Goal: Task Accomplishment & Management: Manage account settings

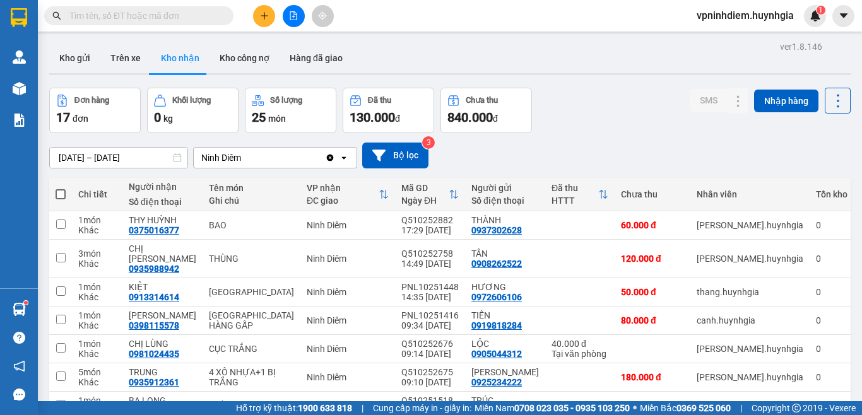
click at [173, 161] on icon at bounding box center [177, 157] width 9 height 9
click at [174, 157] on icon at bounding box center [178, 157] width 8 height 9
click at [162, 157] on input "[DATE] – [DATE]" at bounding box center [119, 158] width 138 height 20
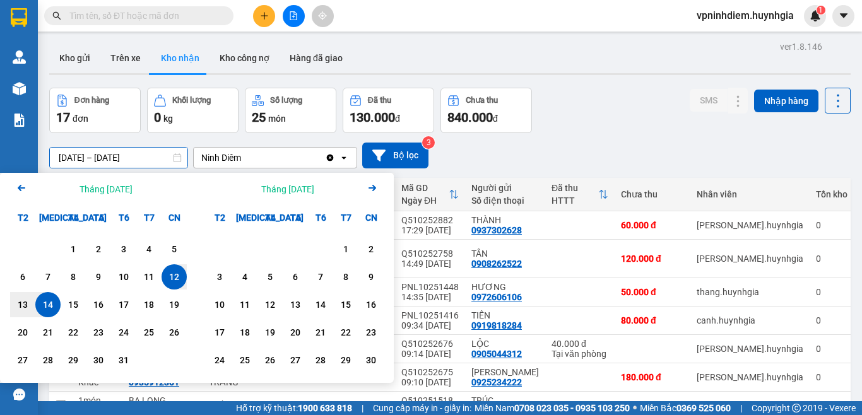
click at [56, 307] on div "14" at bounding box center [48, 304] width 18 height 15
click at [54, 308] on div "14" at bounding box center [48, 304] width 18 height 15
type input "[DATE] – [DATE]"
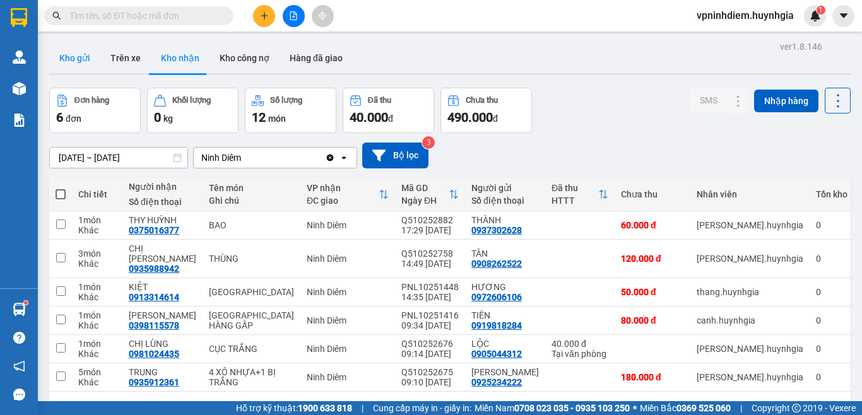
click at [65, 55] on button "Kho gửi" at bounding box center [74, 58] width 51 height 30
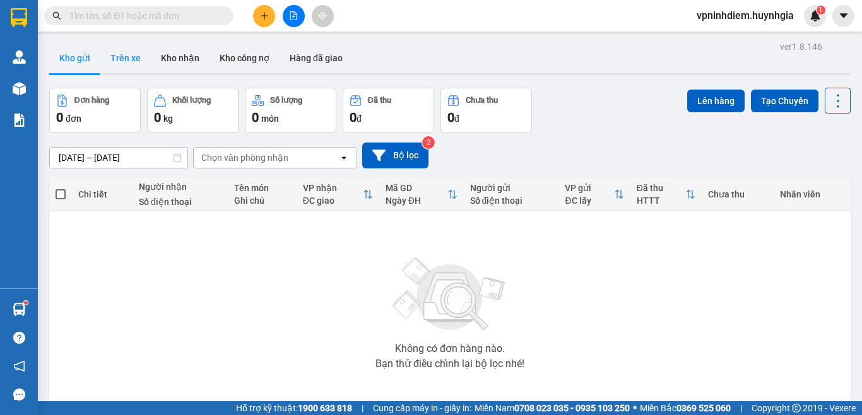
click at [130, 54] on button "Trên xe" at bounding box center [125, 58] width 51 height 30
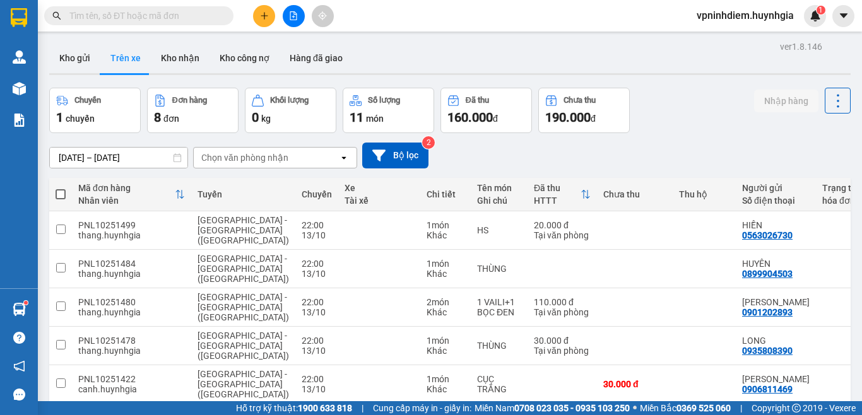
click at [177, 157] on icon at bounding box center [177, 157] width 9 height 9
click at [176, 157] on icon at bounding box center [177, 157] width 9 height 9
click at [342, 61] on button "Hàng đã giao" at bounding box center [316, 58] width 73 height 30
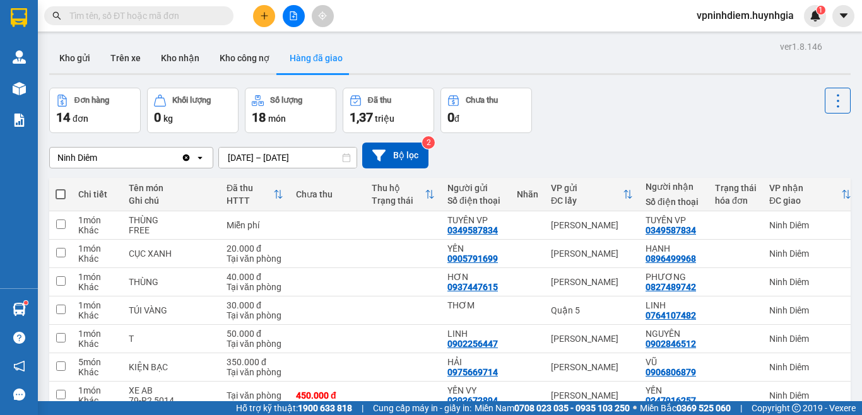
click at [347, 161] on icon at bounding box center [346, 157] width 9 height 9
click at [343, 157] on icon at bounding box center [346, 157] width 9 height 9
click at [345, 159] on icon at bounding box center [346, 157] width 9 height 9
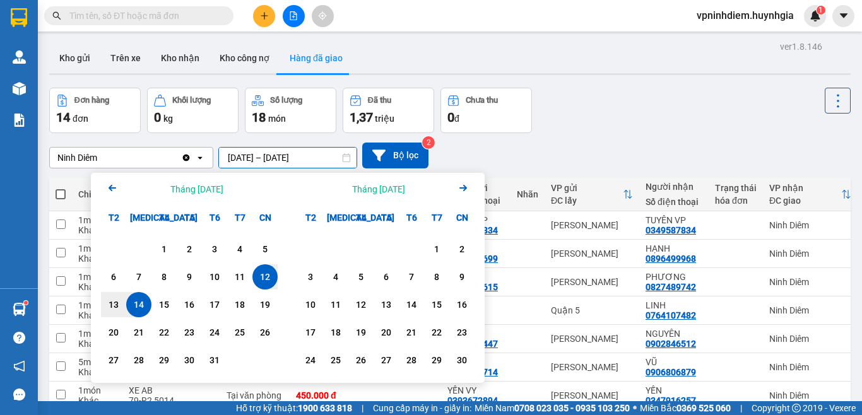
click at [316, 159] on input "[DATE] – [DATE]" at bounding box center [288, 158] width 138 height 20
click at [138, 307] on div "14" at bounding box center [139, 304] width 18 height 15
click at [135, 306] on div "14" at bounding box center [139, 304] width 18 height 15
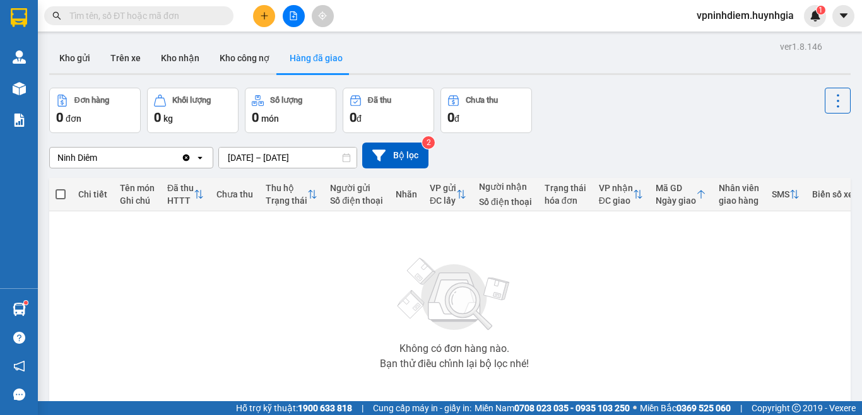
click at [323, 158] on input "[DATE] – [DATE]" at bounding box center [288, 158] width 138 height 20
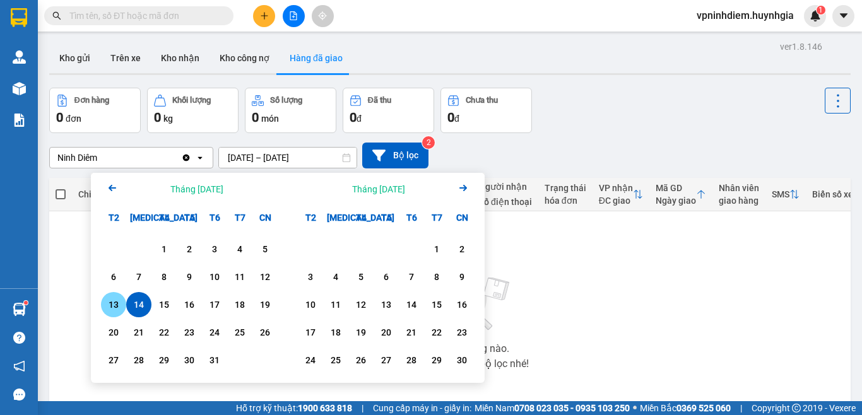
click at [116, 309] on div "13" at bounding box center [114, 304] width 18 height 15
type input "[DATE] – [DATE]"
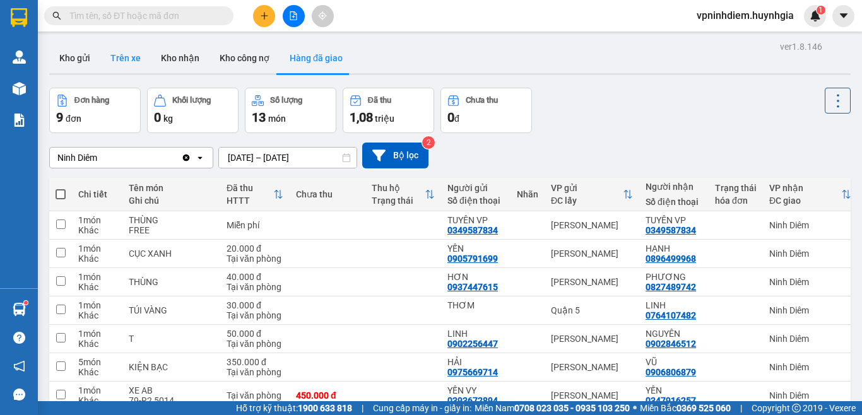
click at [119, 61] on button "Trên xe" at bounding box center [125, 58] width 51 height 30
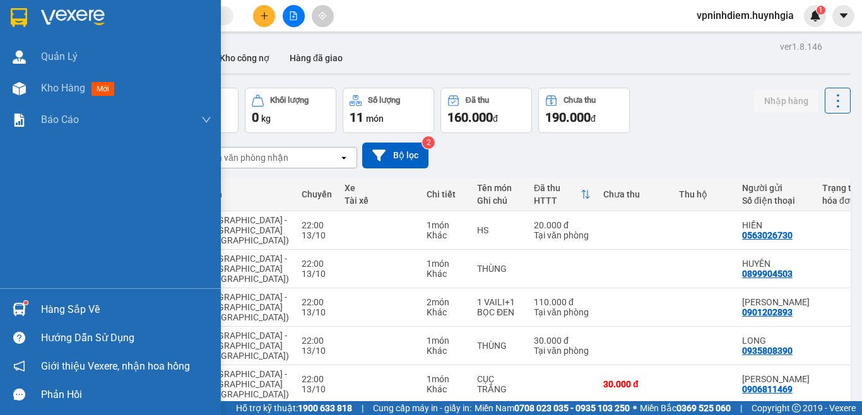
click at [16, 308] on img at bounding box center [19, 309] width 13 height 13
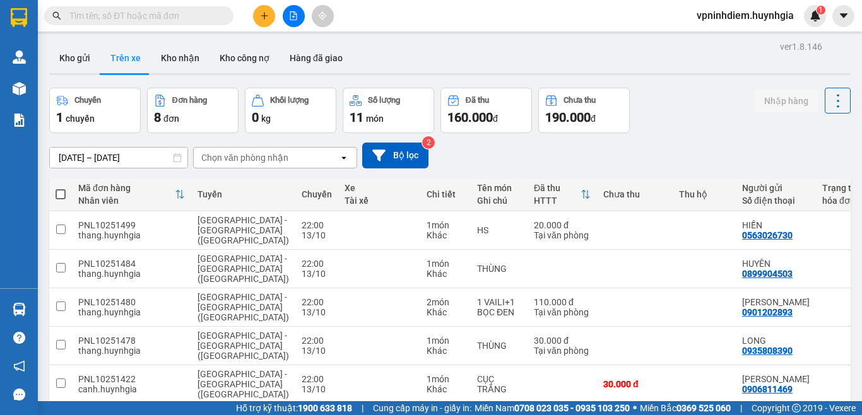
click at [585, 153] on section "Kết quả tìm kiếm ( 0 ) Bộ lọc No Data vpninhdiem.huynhgia 1 Quản [PERSON_NAME] …" at bounding box center [431, 207] width 862 height 415
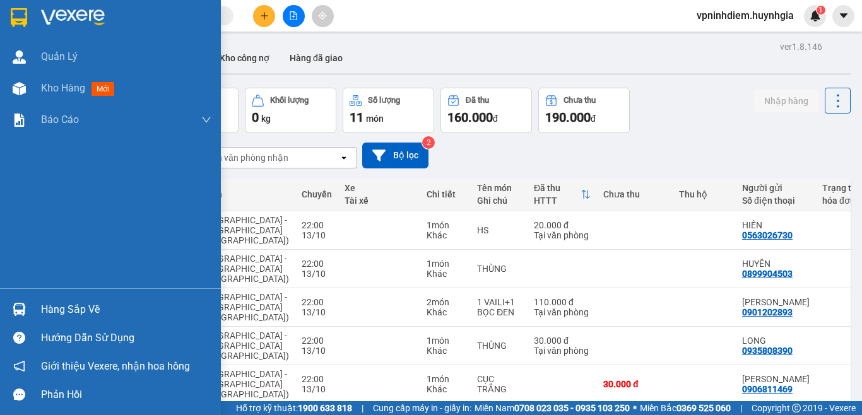
click at [68, 308] on div "Hàng sắp về" at bounding box center [126, 310] width 170 height 19
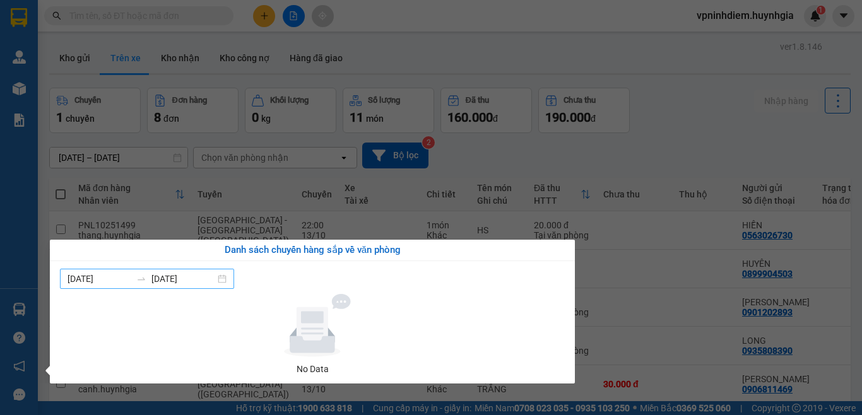
click at [226, 278] on div "[DATE] [DATE]" at bounding box center [147, 279] width 174 height 20
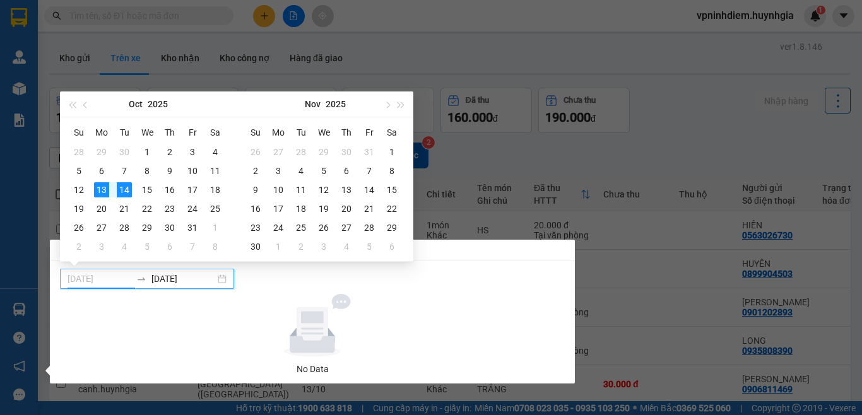
type input "[DATE]"
click at [107, 189] on div "13" at bounding box center [101, 189] width 15 height 15
type input "[DATE]"
click at [223, 319] on div at bounding box center [312, 325] width 495 height 63
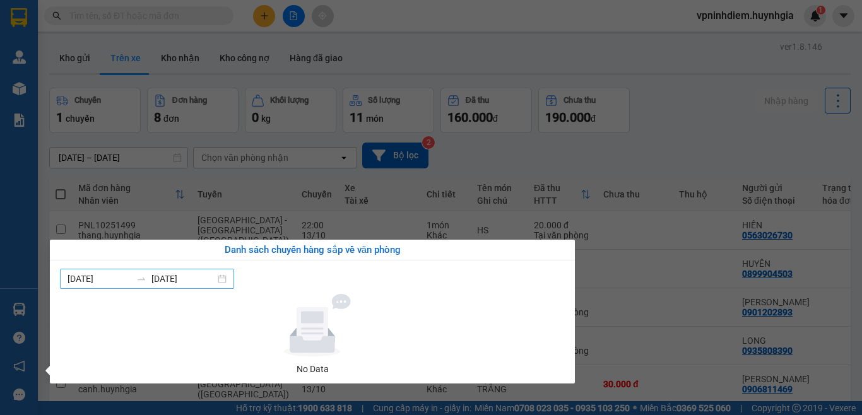
click at [140, 283] on icon "swap-right" at bounding box center [141, 279] width 10 height 10
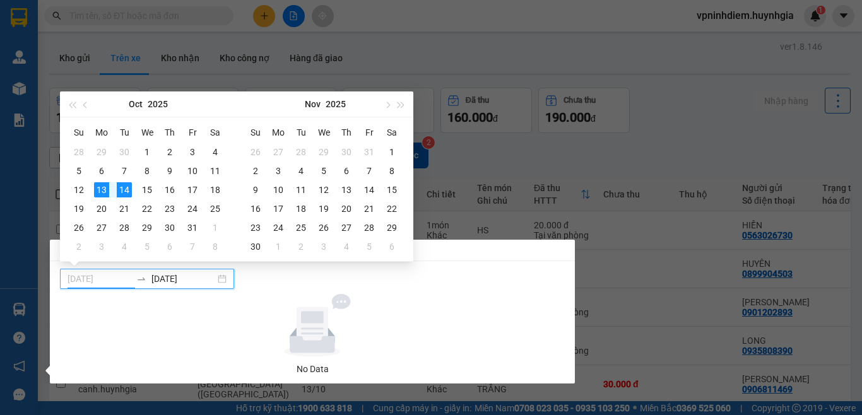
type input "[DATE]"
click at [102, 188] on div "13" at bounding box center [101, 189] width 15 height 15
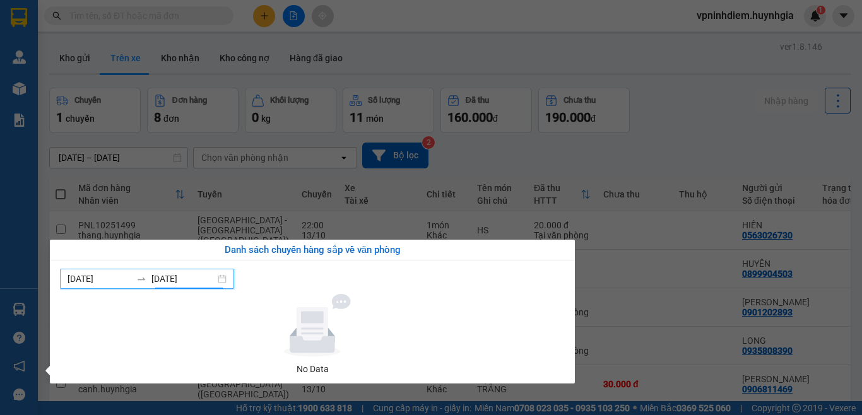
click at [190, 284] on input "[DATE]" at bounding box center [184, 279] width 64 height 14
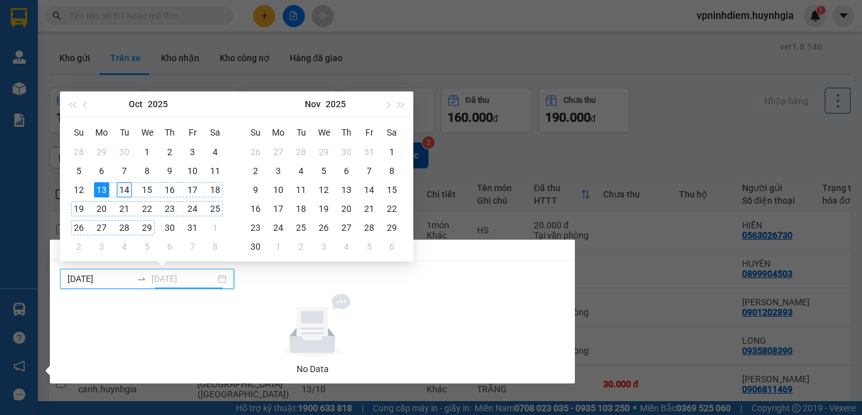
type input "[DATE]"
click at [128, 188] on div "14" at bounding box center [124, 189] width 15 height 15
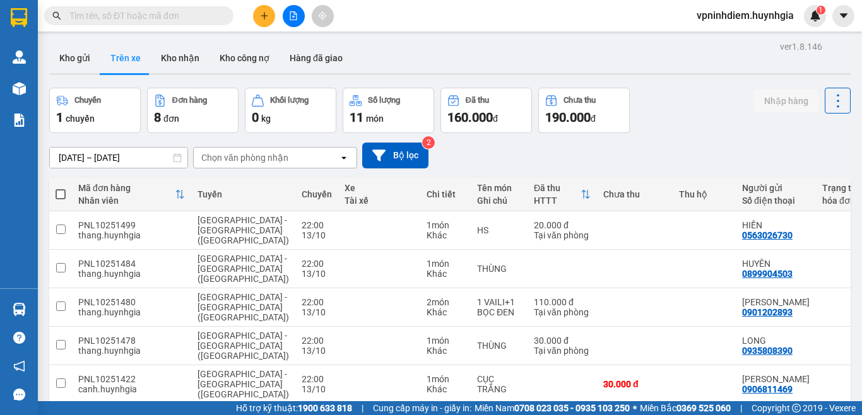
click at [128, 188] on section "Kết quả tìm kiếm ( 0 ) Bộ lọc No Data vpninhdiem.huynhgia 1 Quản [PERSON_NAME] …" at bounding box center [431, 207] width 862 height 415
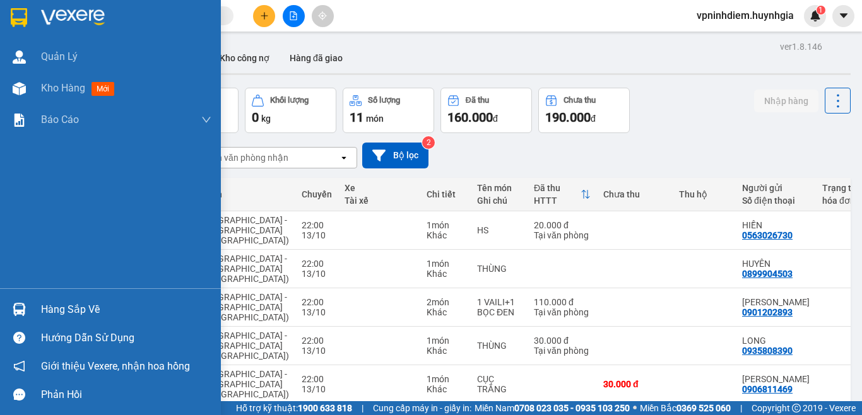
click at [19, 311] on img at bounding box center [19, 309] width 13 height 13
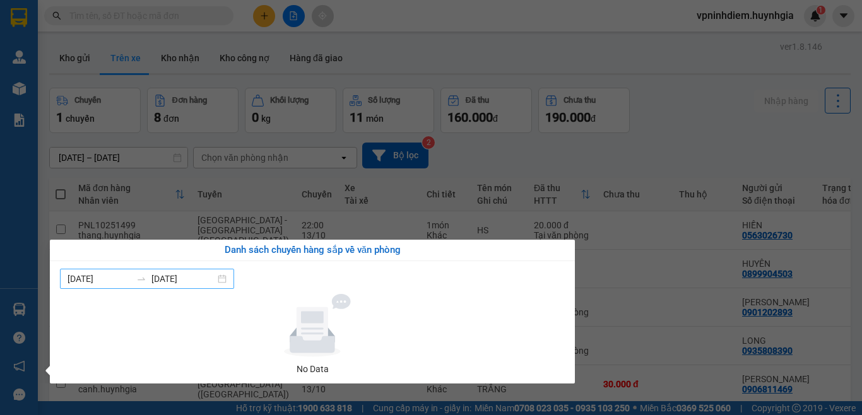
click at [92, 286] on div "[DATE] [DATE]" at bounding box center [147, 279] width 174 height 20
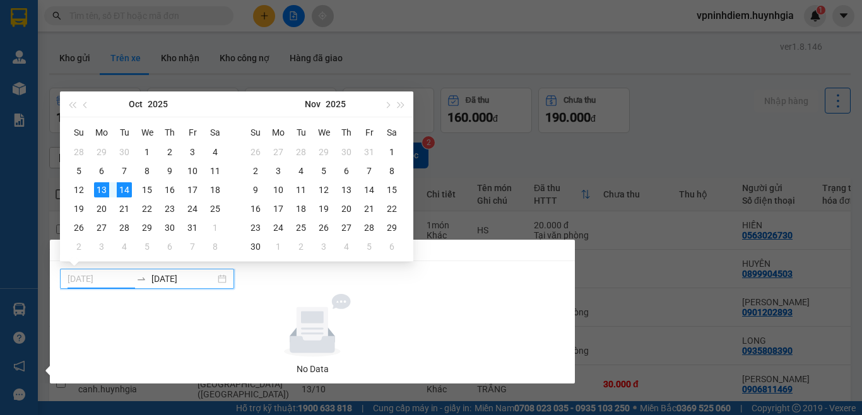
type input "[DATE]"
click at [122, 191] on div "14" at bounding box center [124, 189] width 15 height 15
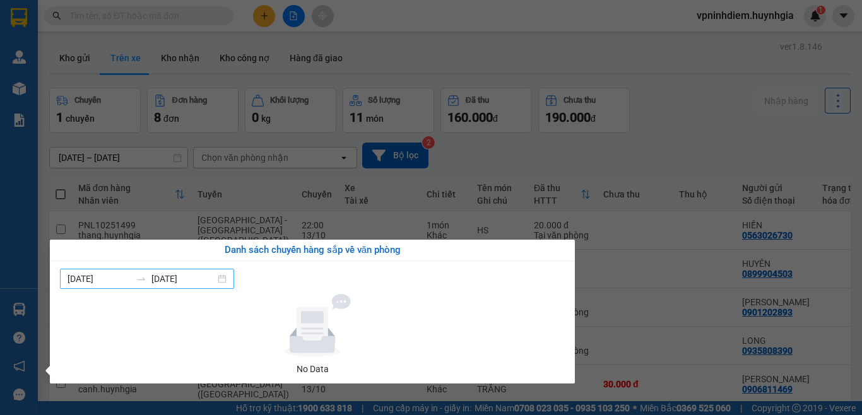
click at [228, 281] on div "[DATE] [DATE]" at bounding box center [147, 279] width 174 height 20
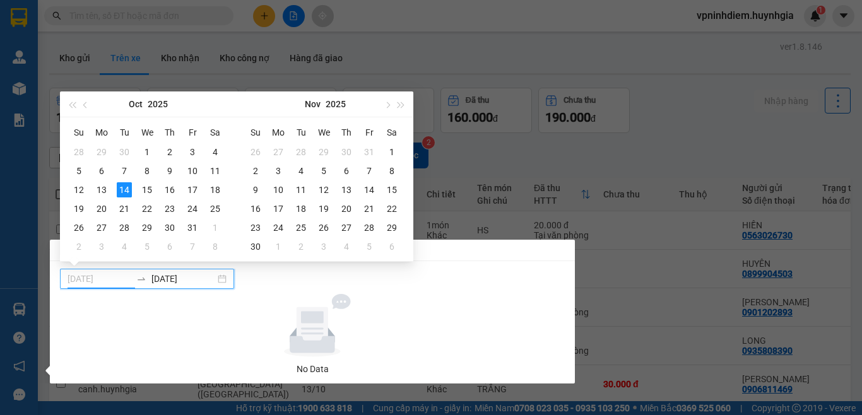
type input "[DATE]"
click at [475, 160] on section "Kết quả tìm kiếm ( 0 ) Bộ lọc No Data vpninhdiem.huynhgia 1 Quản [PERSON_NAME] …" at bounding box center [431, 207] width 862 height 415
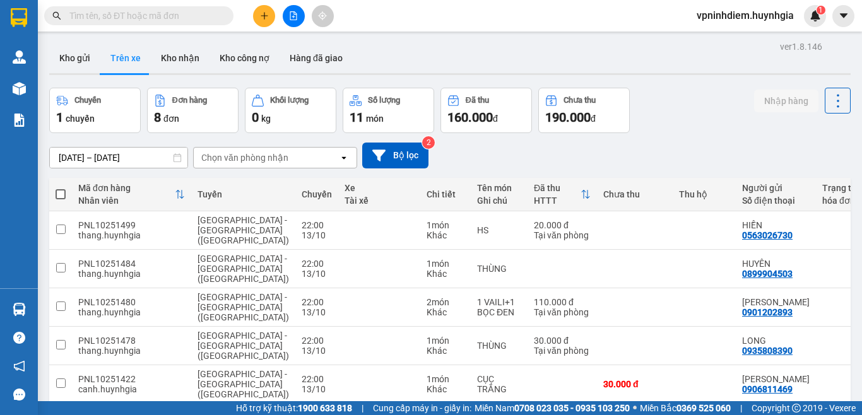
click at [98, 9] on input "text" at bounding box center [143, 16] width 149 height 14
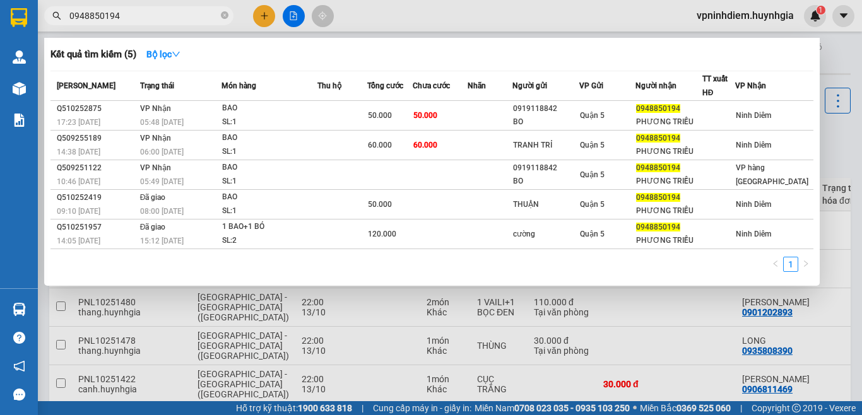
type input "0948850194"
click at [840, 53] on div at bounding box center [431, 207] width 862 height 415
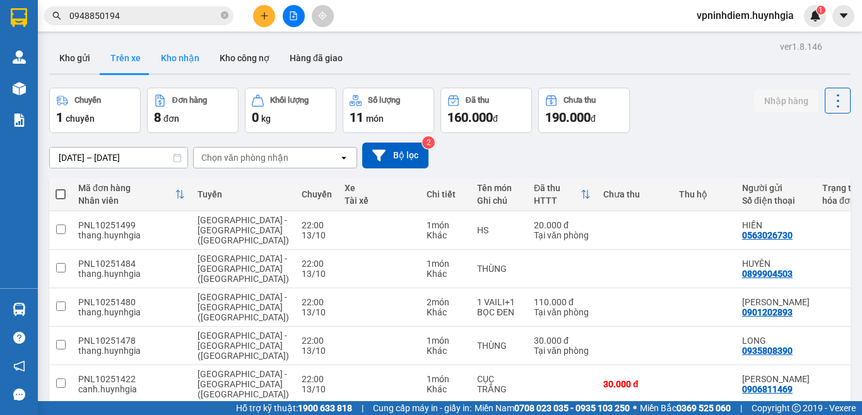
click at [179, 54] on button "Kho nhận" at bounding box center [180, 58] width 59 height 30
type input "[DATE] – [DATE]"
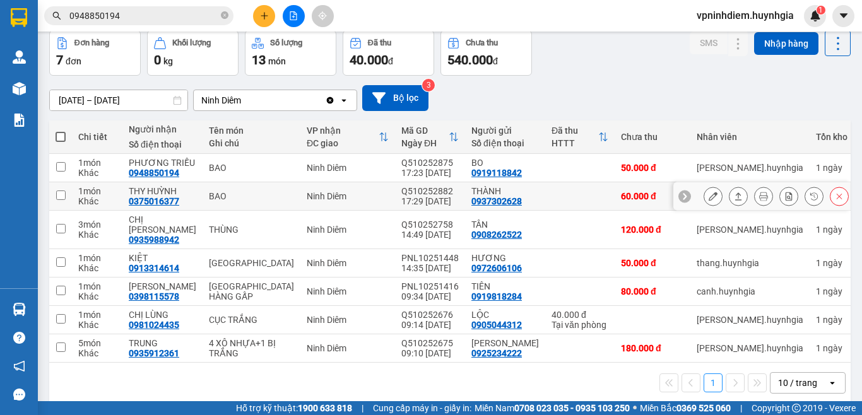
scroll to position [61, 0]
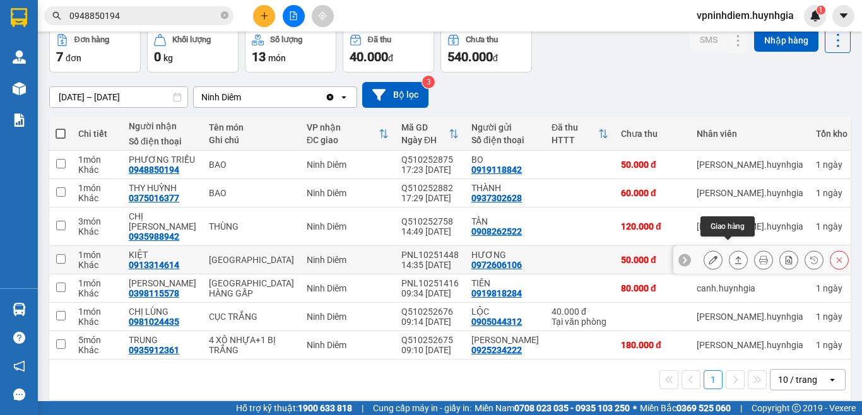
click at [734, 256] on icon at bounding box center [738, 260] width 9 height 9
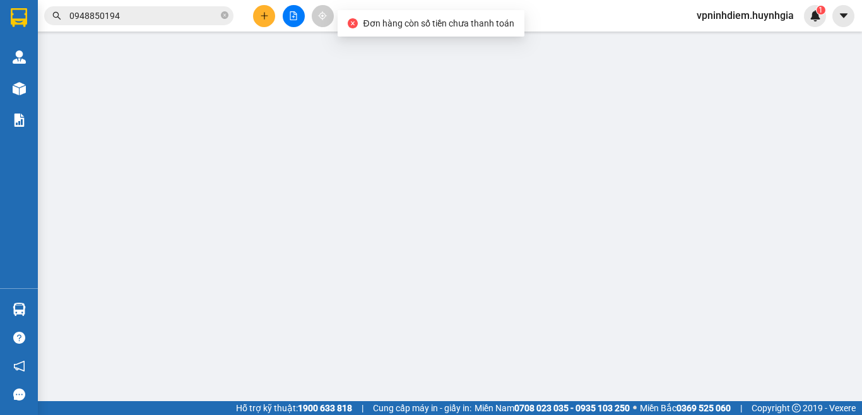
type input "0972606106"
type input "HƯƠNG"
type input "0913314614"
type input "KIỆT"
type input "50.000"
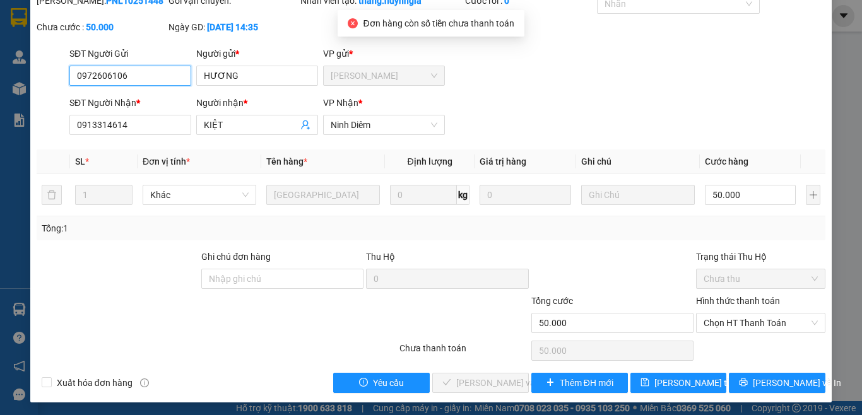
scroll to position [54, 0]
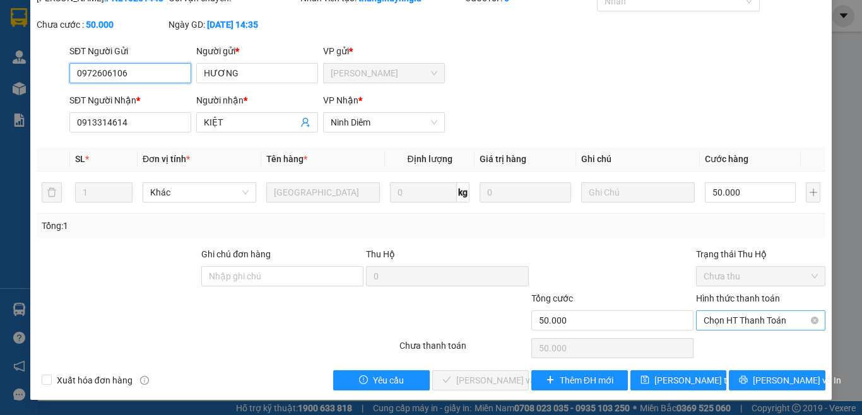
click at [712, 326] on span "Chọn HT Thanh Toán" at bounding box center [761, 320] width 114 height 19
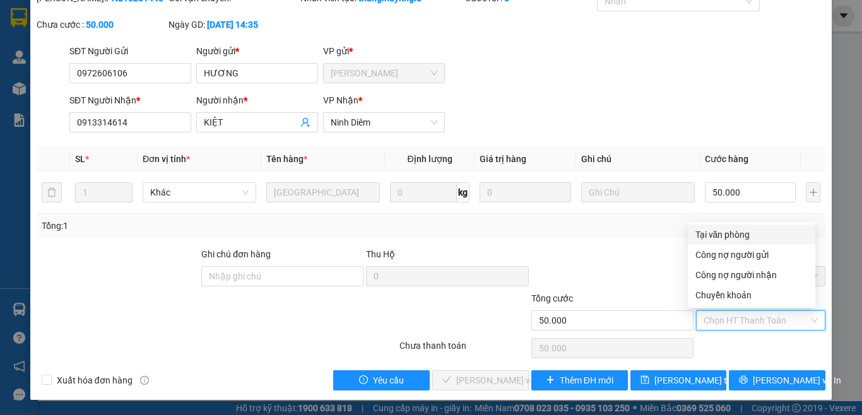
click at [713, 236] on div "Tại văn phòng" at bounding box center [752, 235] width 112 height 14
type input "0"
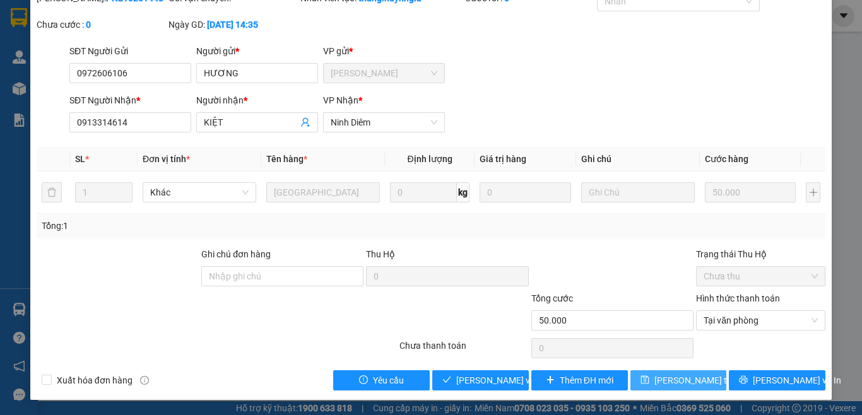
click at [694, 379] on span "[PERSON_NAME] thay đổi" at bounding box center [705, 381] width 101 height 14
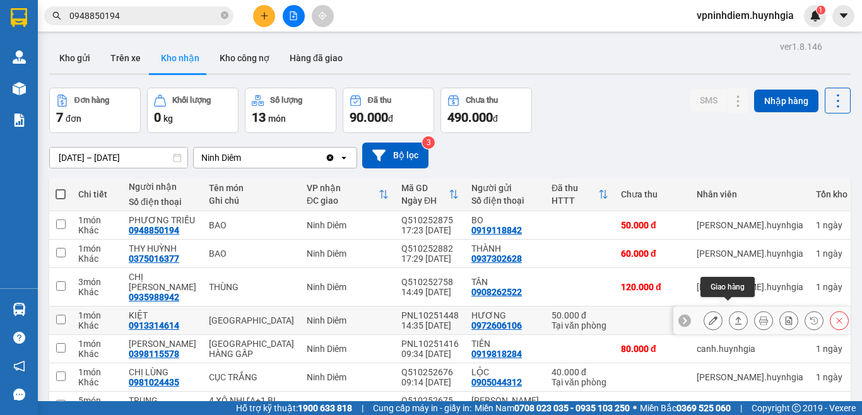
click at [735, 317] on icon at bounding box center [738, 321] width 7 height 8
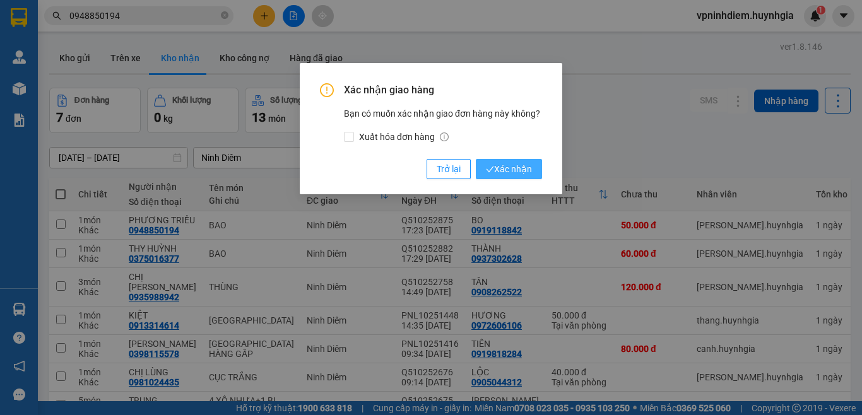
click at [487, 171] on icon "check" at bounding box center [490, 169] width 8 height 8
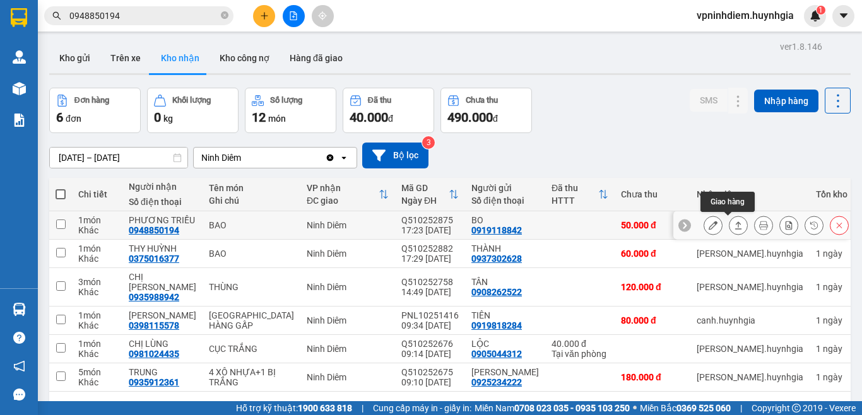
click at [735, 223] on icon at bounding box center [738, 226] width 7 height 8
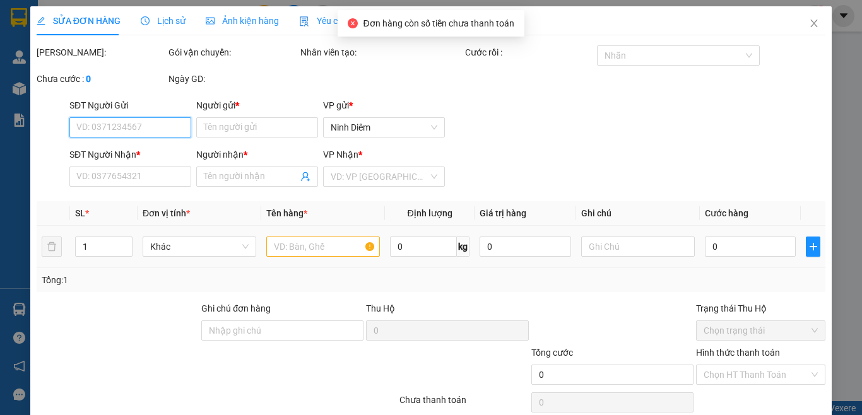
type input "0919118842"
type input "BO"
type input "0948850194"
type input "PHƯƠNG TRIỀU"
type input "50.000"
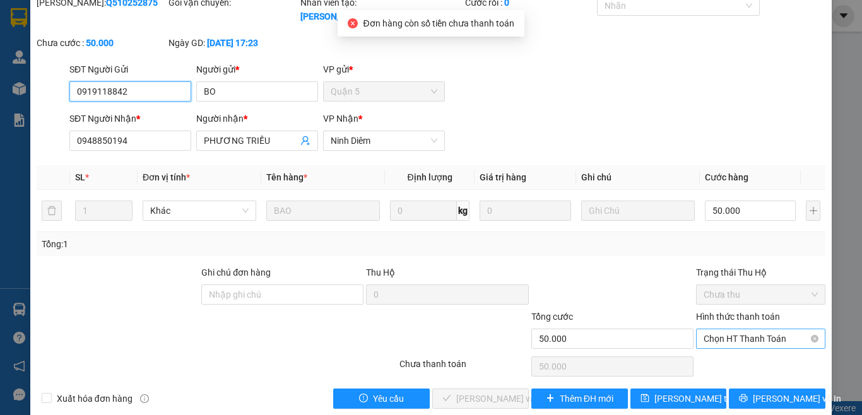
scroll to position [54, 0]
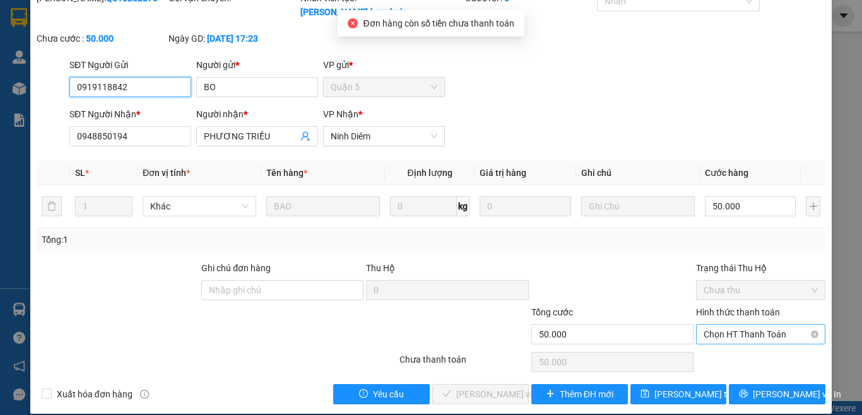
click at [739, 325] on span "Chọn HT Thanh Toán" at bounding box center [761, 334] width 114 height 19
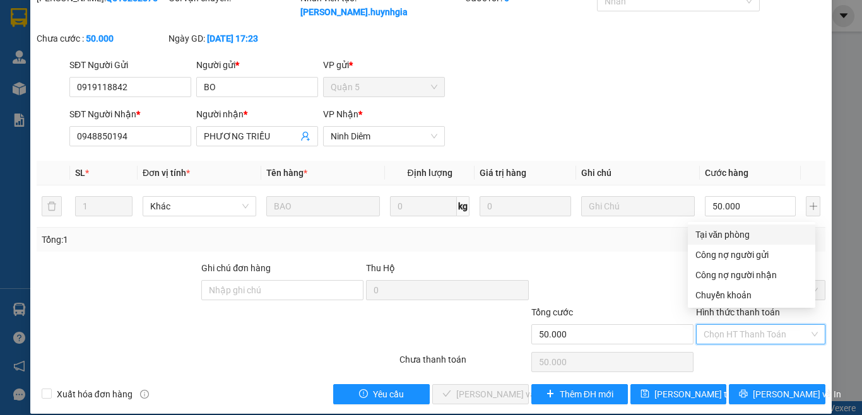
click at [731, 234] on div "Tại văn phòng" at bounding box center [752, 235] width 112 height 14
type input "0"
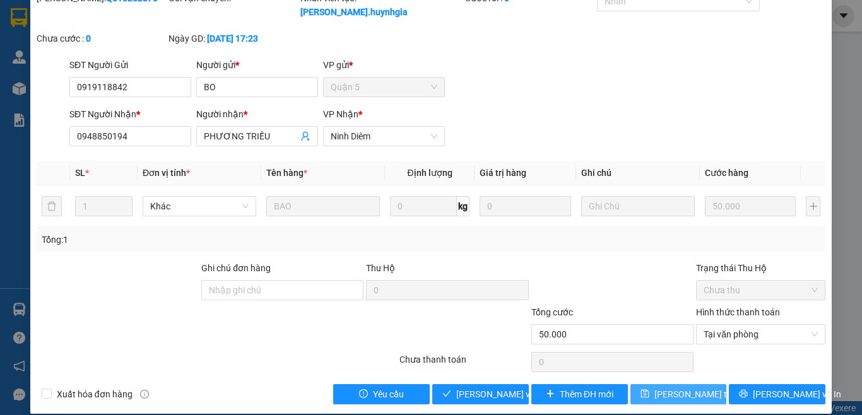
click at [683, 388] on span "[PERSON_NAME] thay đổi" at bounding box center [705, 395] width 101 height 14
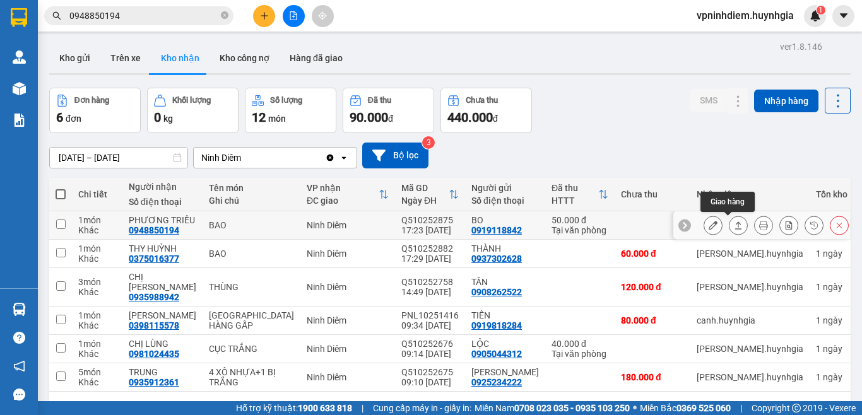
click at [730, 227] on button at bounding box center [739, 226] width 18 height 22
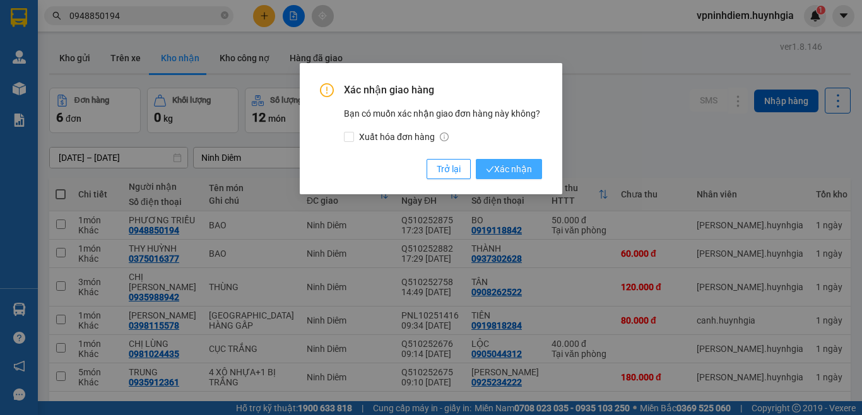
click at [513, 172] on span "Xác nhận" at bounding box center [509, 169] width 46 height 14
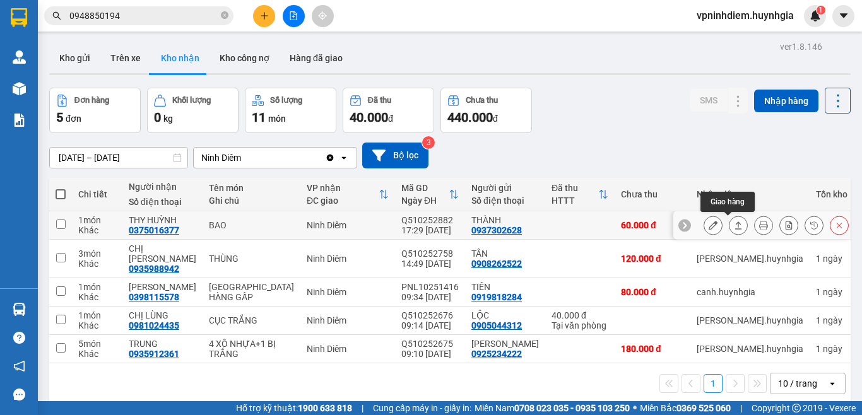
click at [734, 226] on icon at bounding box center [738, 225] width 9 height 9
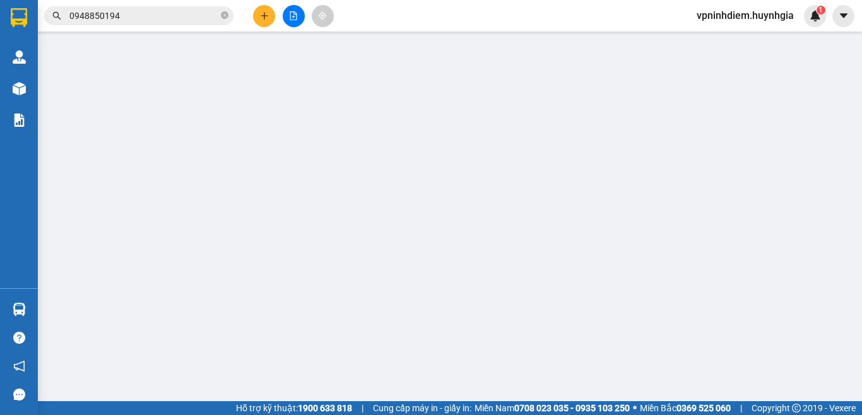
type input "0937302628"
type input "THÀNH"
type input "0375016377"
type input "THY HUỲNH"
type input "60.000"
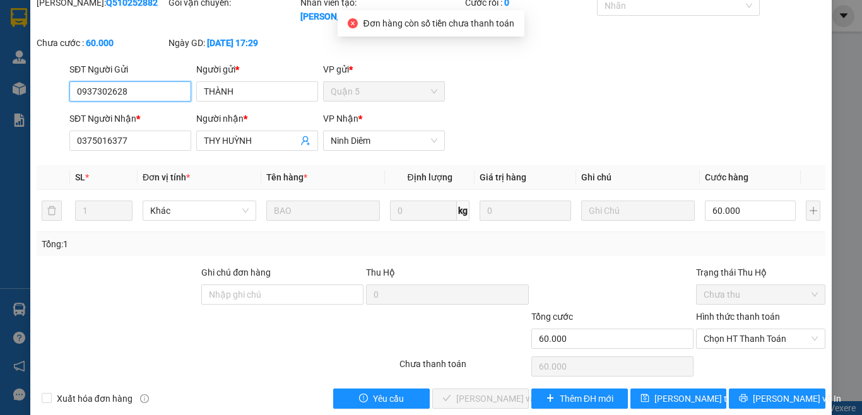
scroll to position [54, 0]
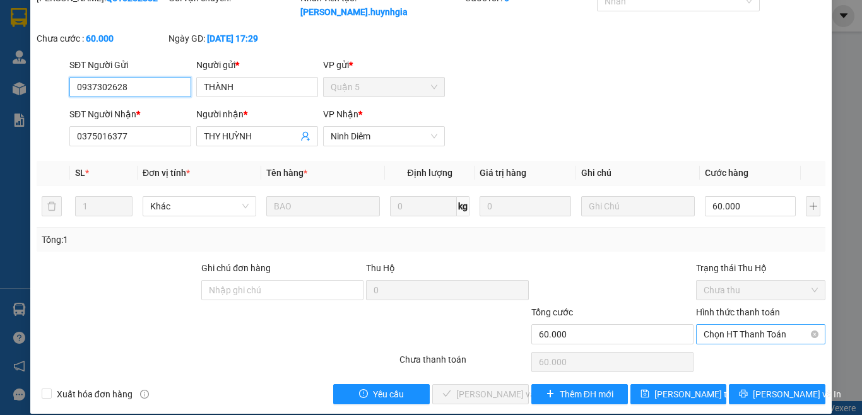
click at [717, 325] on span "Chọn HT Thanh Toán" at bounding box center [761, 334] width 114 height 19
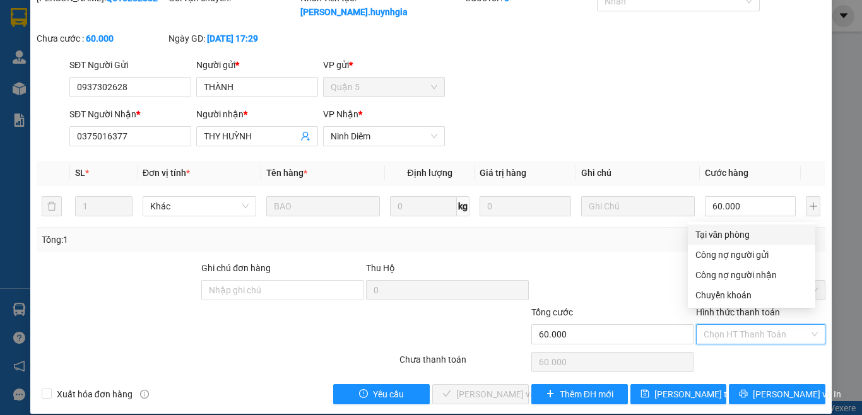
click at [718, 235] on div "Tại văn phòng" at bounding box center [752, 235] width 112 height 14
type input "0"
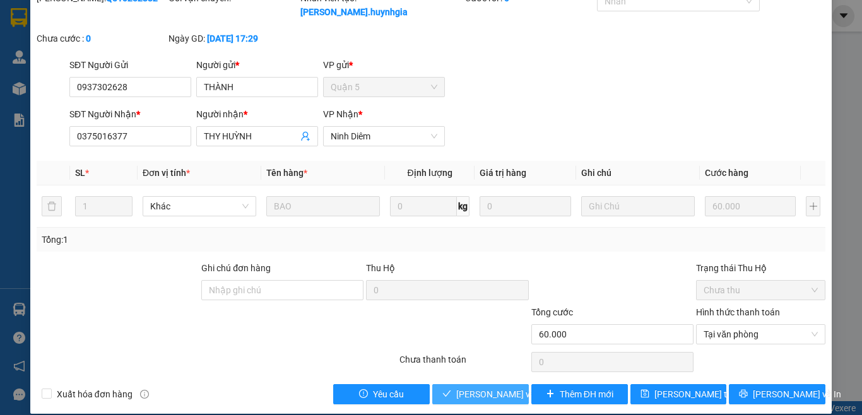
click at [508, 388] on span "[PERSON_NAME] và Giao hàng" at bounding box center [516, 395] width 121 height 14
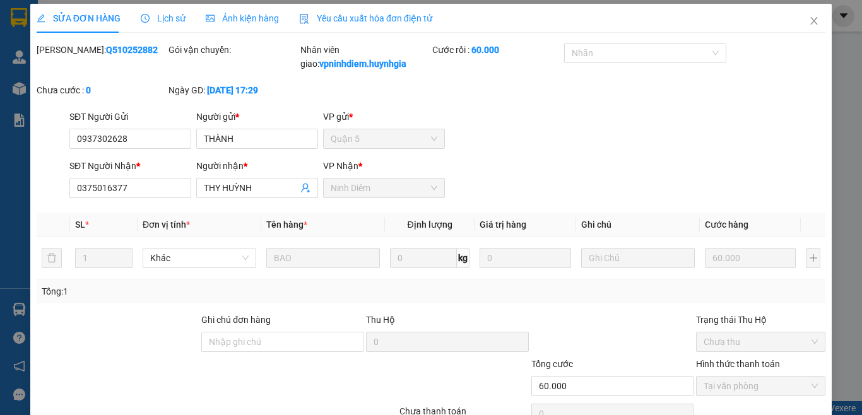
scroll to position [0, 0]
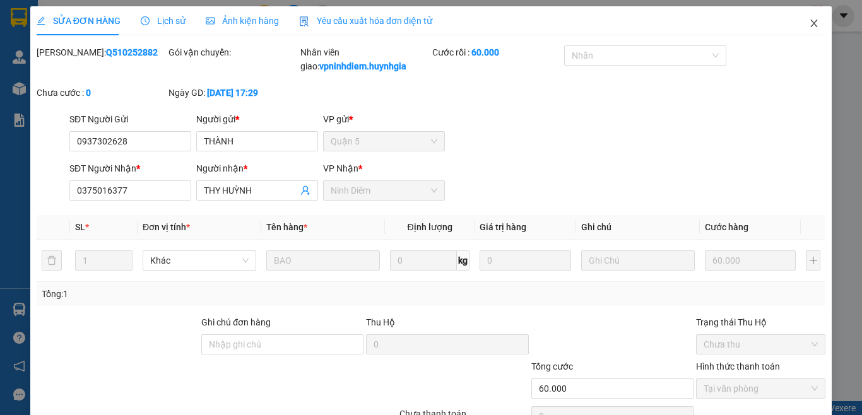
click at [809, 21] on icon "close" at bounding box center [814, 23] width 10 height 10
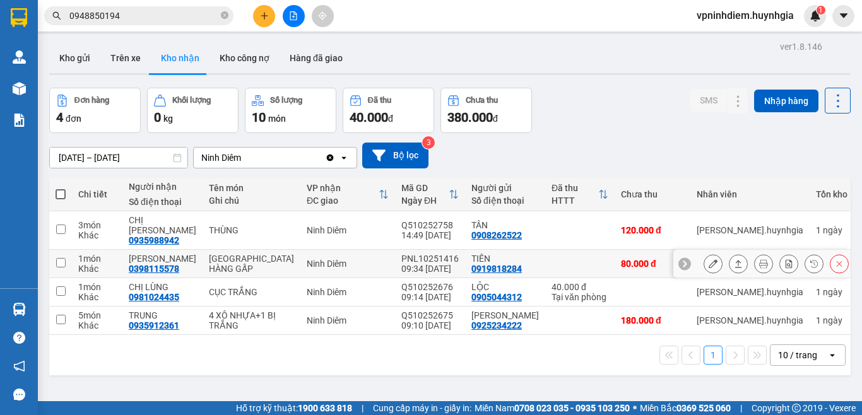
click at [734, 259] on icon at bounding box center [738, 263] width 9 height 9
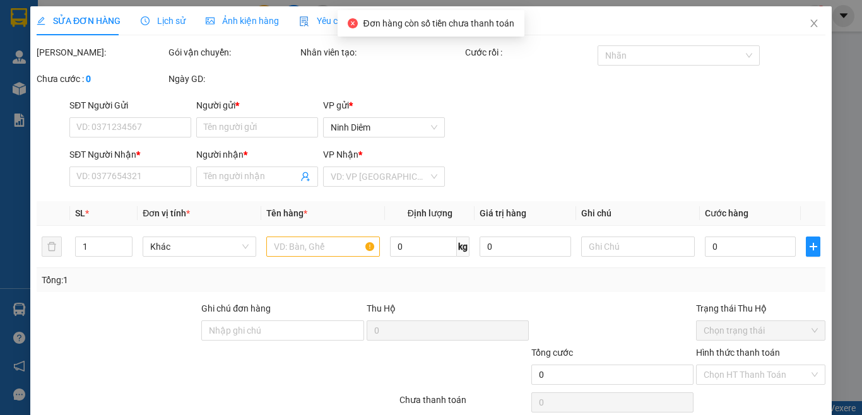
type input "0919818284"
type input "TIÊN"
type input "0398115578"
type input "[PERSON_NAME]"
type input "80.000"
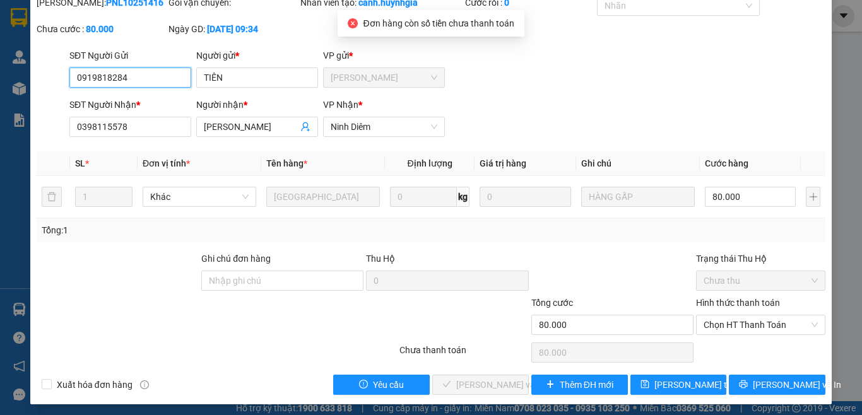
scroll to position [54, 0]
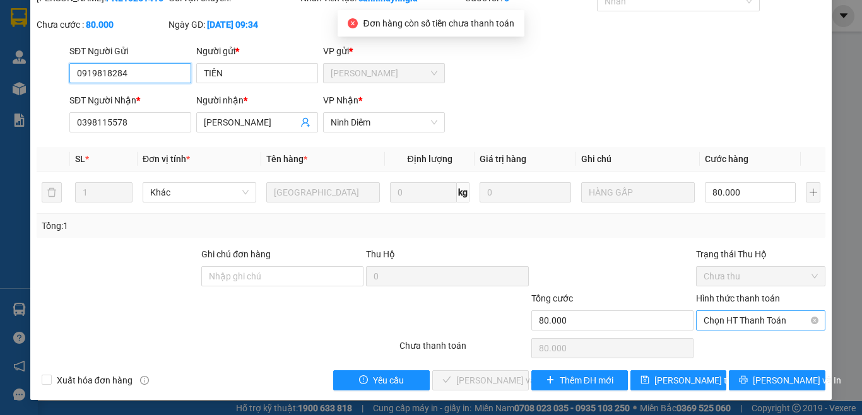
click at [739, 324] on span "Chọn HT Thanh Toán" at bounding box center [761, 320] width 114 height 19
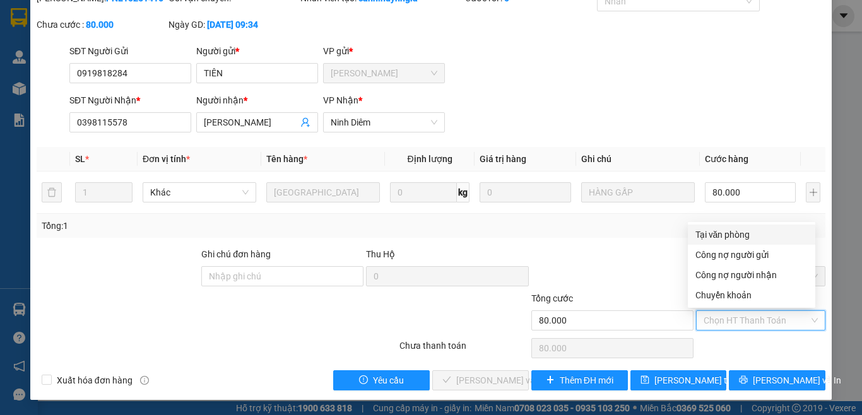
click at [731, 237] on div "Tại văn phòng" at bounding box center [752, 235] width 112 height 14
type input "0"
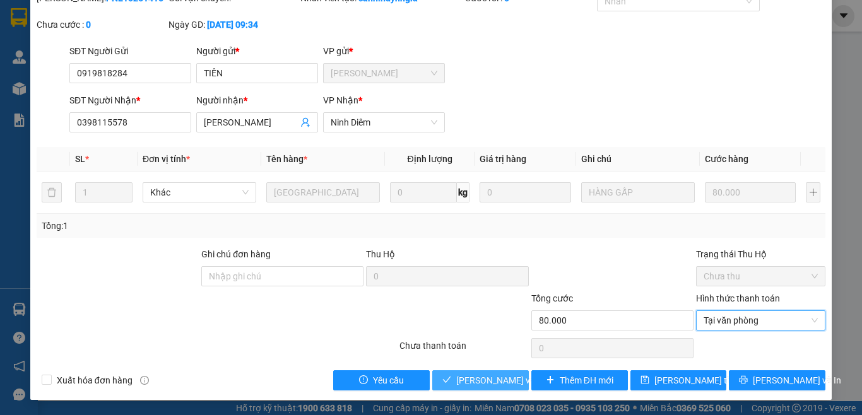
click at [497, 386] on span "[PERSON_NAME] và Giao hàng" at bounding box center [516, 381] width 121 height 14
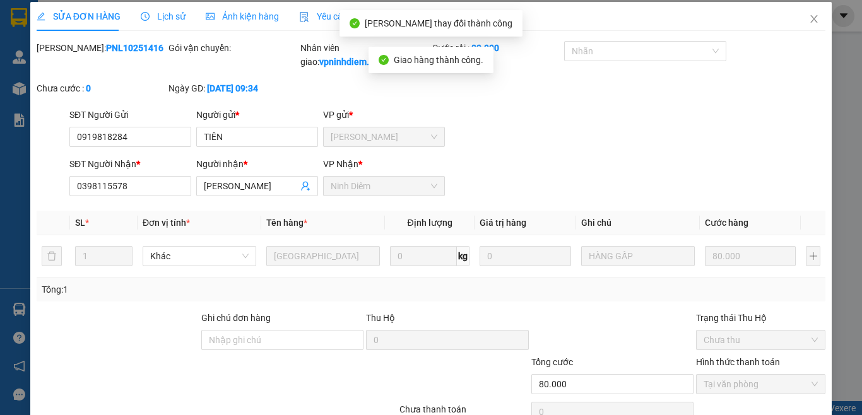
scroll to position [0, 0]
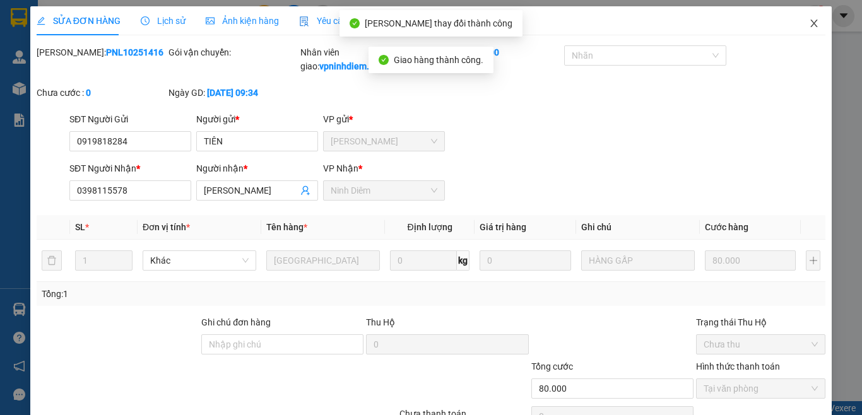
click at [811, 26] on span "Close" at bounding box center [814, 23] width 35 height 35
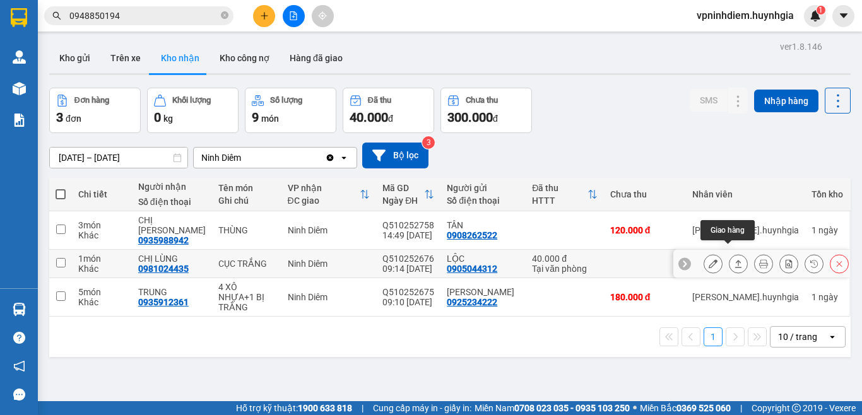
click at [735, 260] on icon at bounding box center [738, 264] width 7 height 8
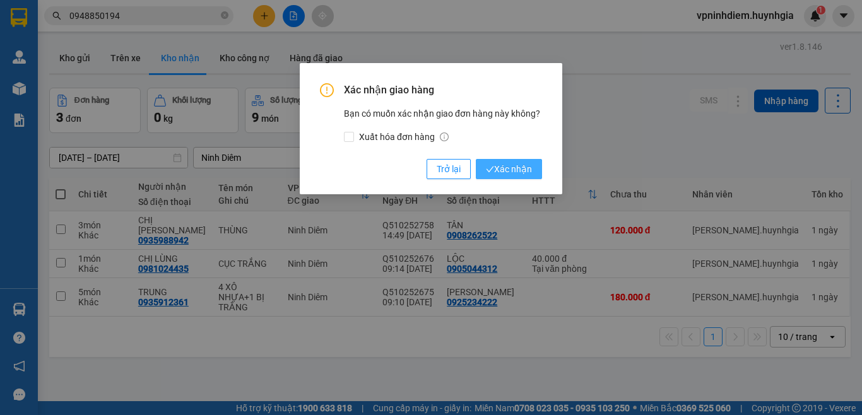
click at [508, 168] on span "Xác nhận" at bounding box center [509, 169] width 46 height 14
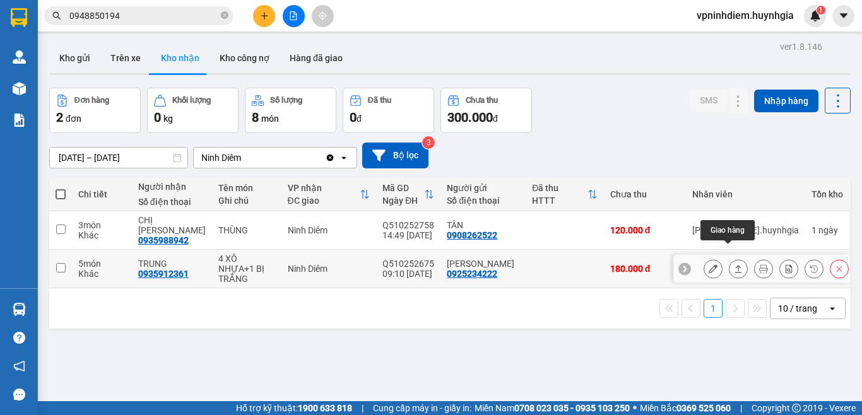
click at [734, 265] on icon at bounding box center [738, 269] width 9 height 9
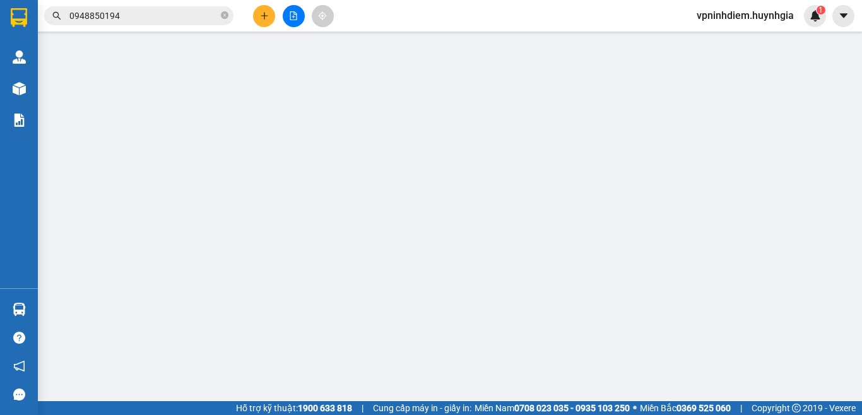
type input "0925234222"
type input "[PERSON_NAME]"
type input "0935912361"
type input "TRUNG"
type input "180.000"
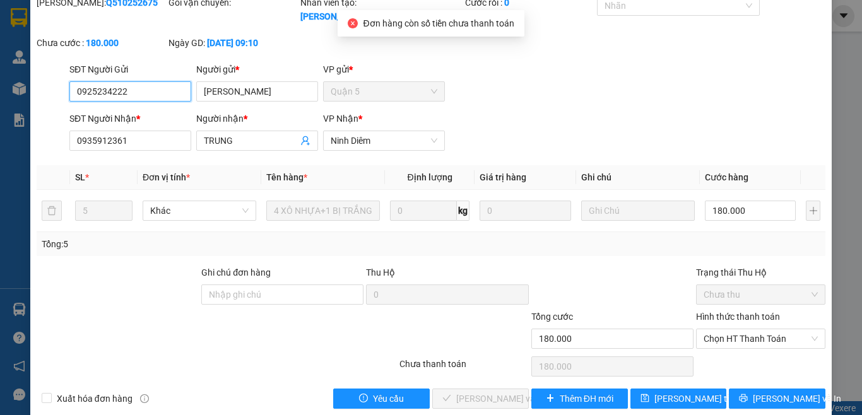
scroll to position [54, 0]
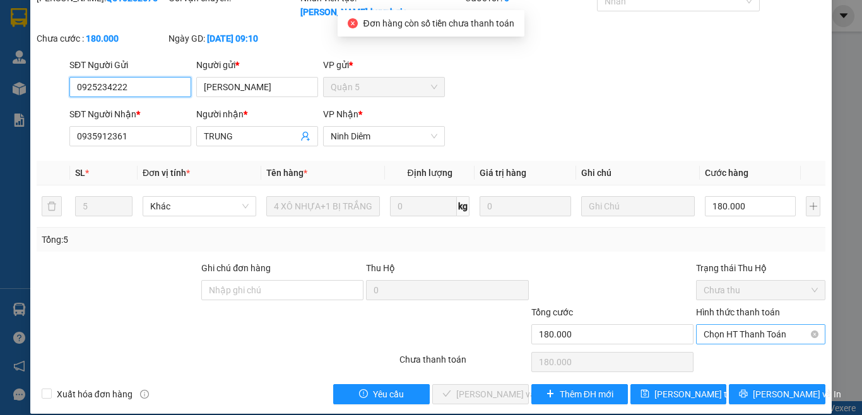
click at [752, 328] on span "Chọn HT Thanh Toán" at bounding box center [761, 334] width 114 height 19
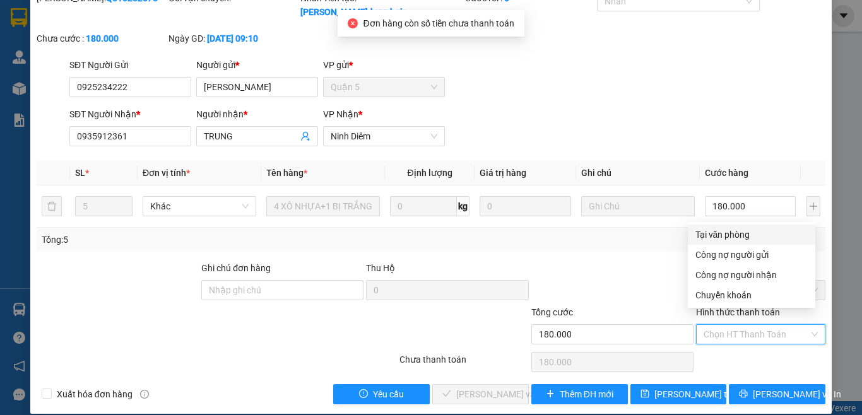
click at [730, 234] on div "Tại văn phòng" at bounding box center [752, 235] width 112 height 14
type input "0"
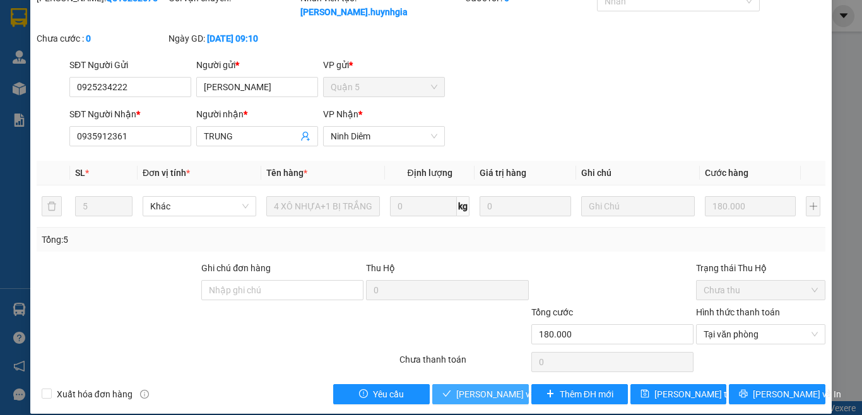
click at [499, 388] on span "[PERSON_NAME] và Giao hàng" at bounding box center [516, 395] width 121 height 14
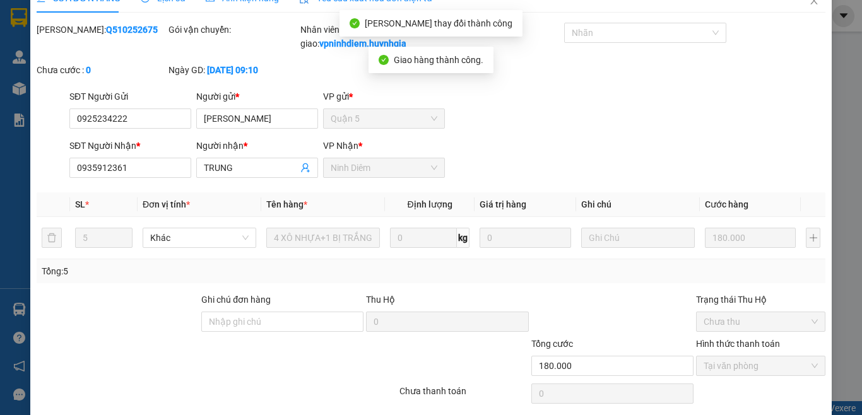
scroll to position [0, 0]
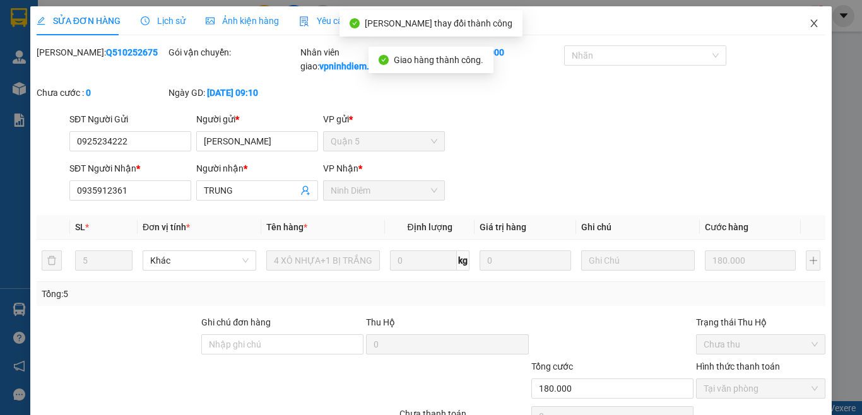
click at [809, 25] on icon "close" at bounding box center [814, 23] width 10 height 10
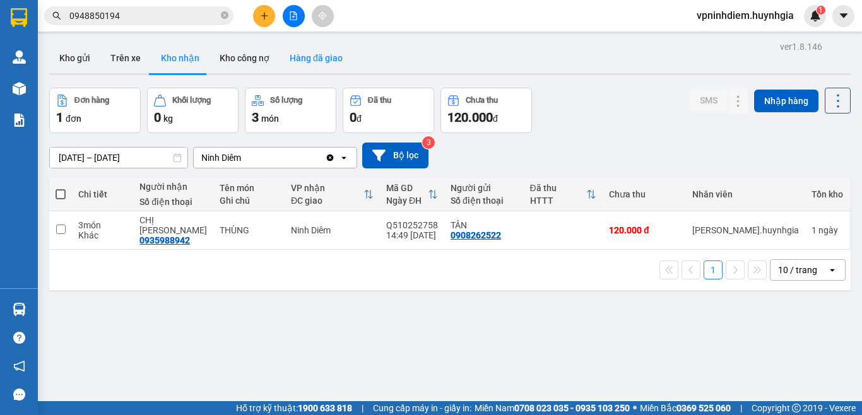
click at [322, 51] on button "Hàng đã giao" at bounding box center [316, 58] width 73 height 30
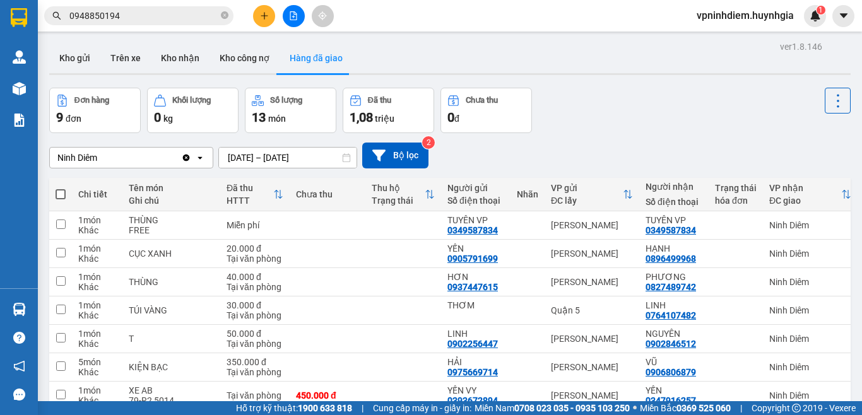
click at [302, 154] on input "[DATE] – [DATE]" at bounding box center [288, 158] width 138 height 20
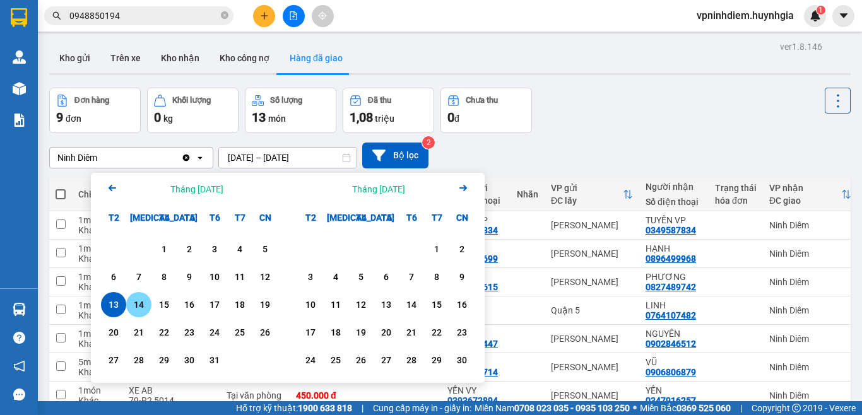
click at [141, 304] on div "14" at bounding box center [139, 304] width 18 height 15
type input "[DATE] – [DATE]"
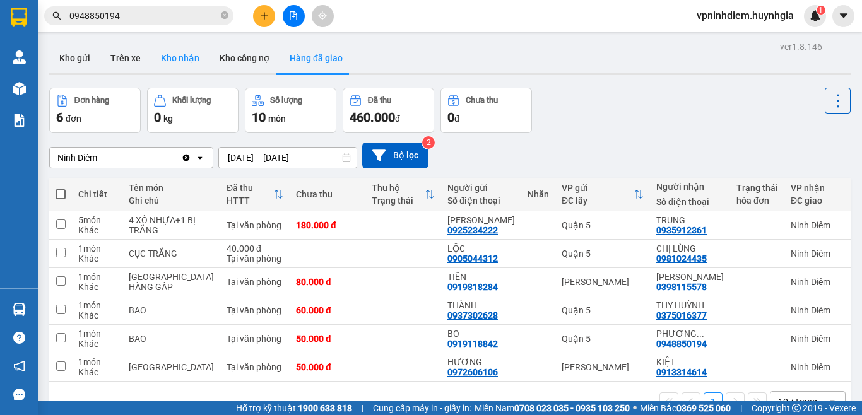
click at [191, 57] on button "Kho nhận" at bounding box center [180, 58] width 59 height 30
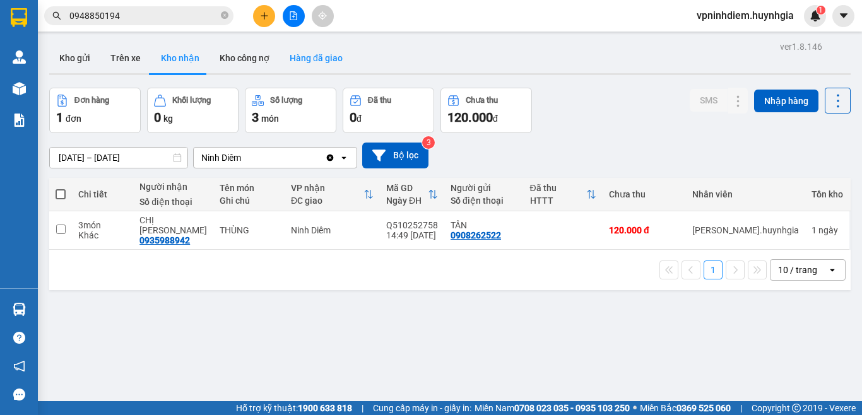
click at [321, 59] on button "Hàng đã giao" at bounding box center [316, 58] width 73 height 30
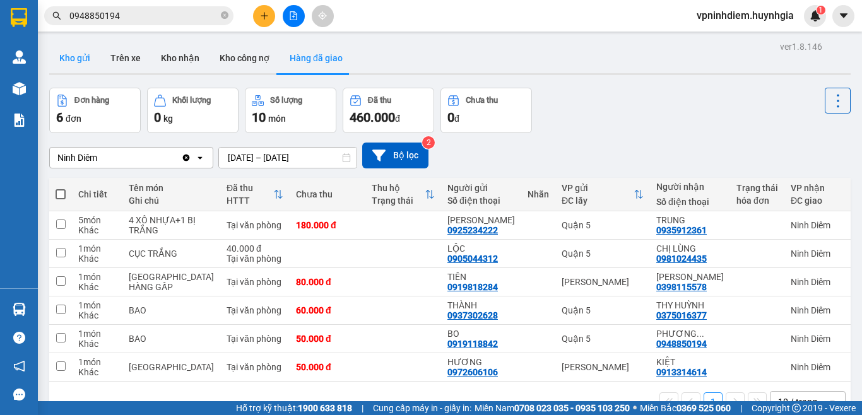
click at [83, 62] on button "Kho gửi" at bounding box center [74, 58] width 51 height 30
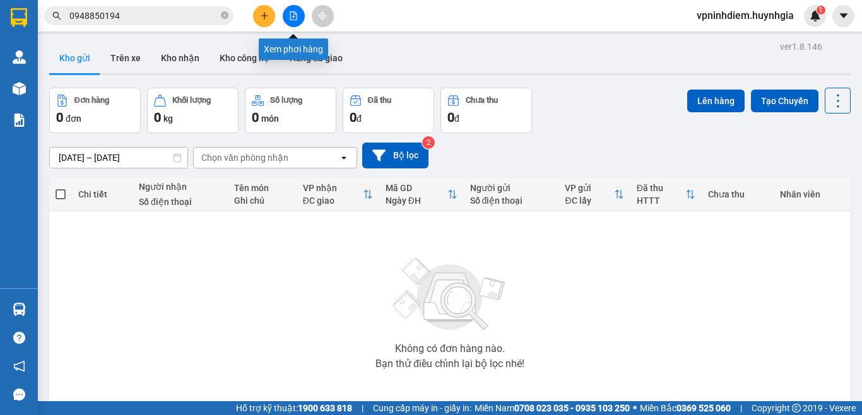
click at [290, 17] on icon "file-add" at bounding box center [293, 15] width 9 height 9
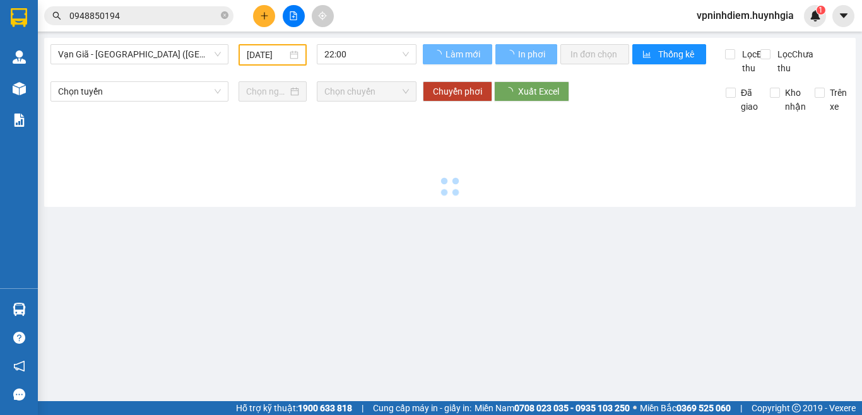
type input "[DATE]"
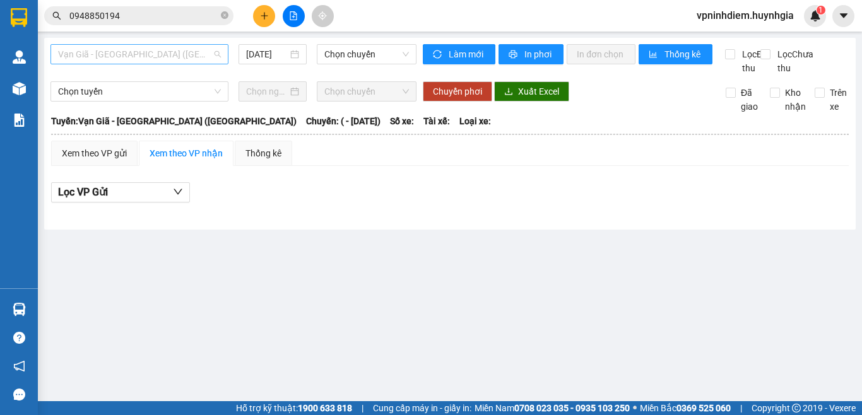
click at [193, 57] on span "Vạn Giã - [GEOGRAPHIC_DATA] ([GEOGRAPHIC_DATA])" at bounding box center [139, 54] width 163 height 19
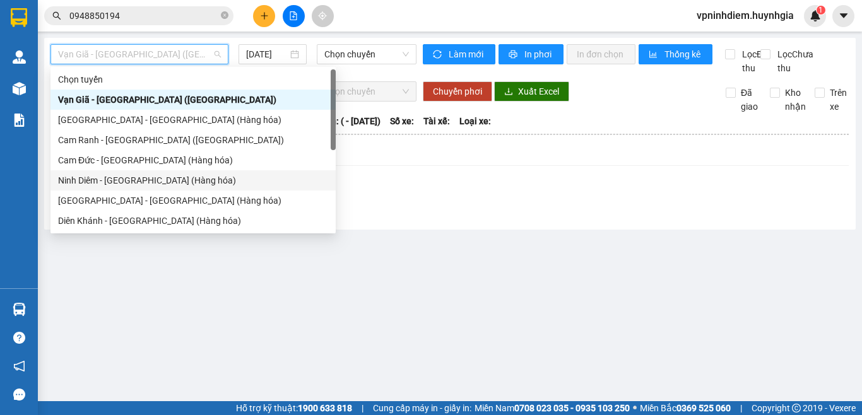
click at [148, 182] on div "Ninh Diêm - [GEOGRAPHIC_DATA] (Hàng hóa)" at bounding box center [193, 181] width 270 height 14
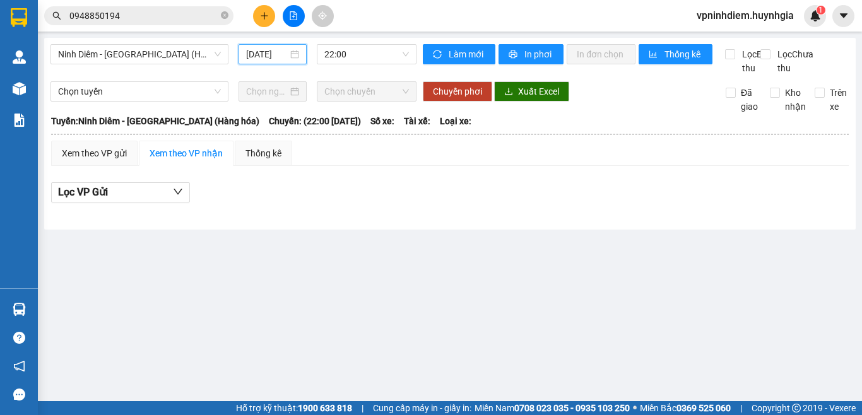
click at [284, 57] on input "[DATE]" at bounding box center [267, 54] width 42 height 14
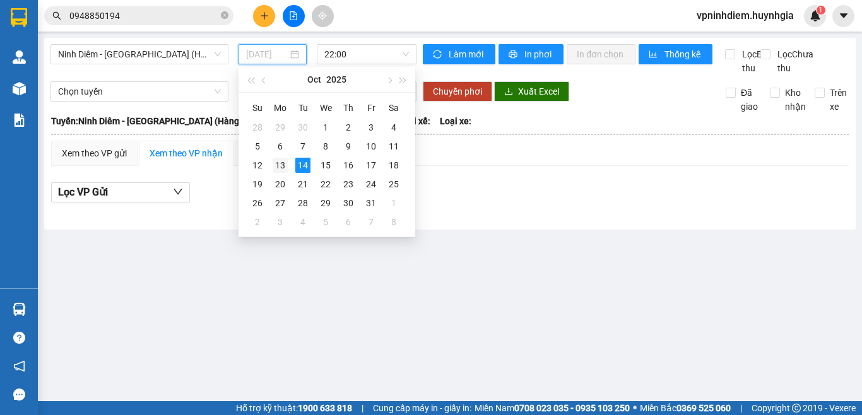
click at [276, 167] on div "13" at bounding box center [280, 165] width 15 height 15
type input "[DATE]"
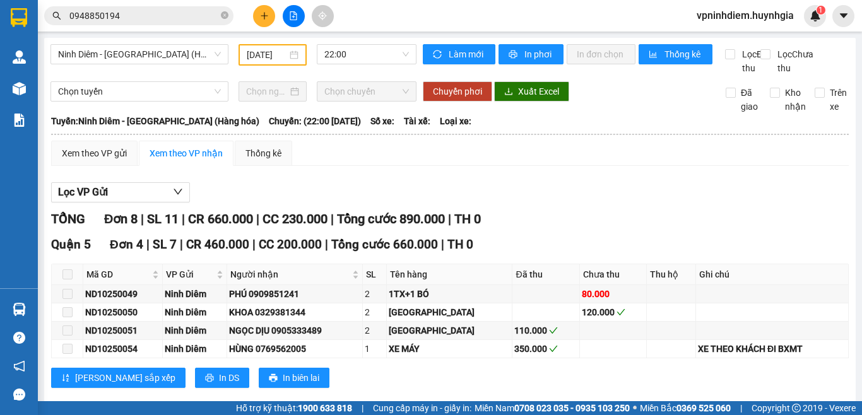
drag, startPoint x: 68, startPoint y: 309, endPoint x: 610, endPoint y: 211, distance: 550.6
click at [610, 211] on section "Kết quả tìm kiếm ( 5 ) Bộ lọc Mã ĐH Trạng thái Món hàng Thu hộ Tổng cước Chưa c…" at bounding box center [431, 207] width 862 height 415
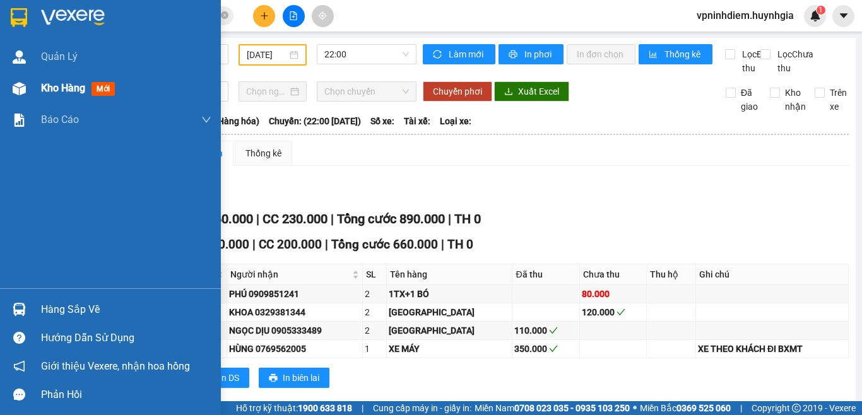
click at [27, 95] on div at bounding box center [19, 89] width 22 height 22
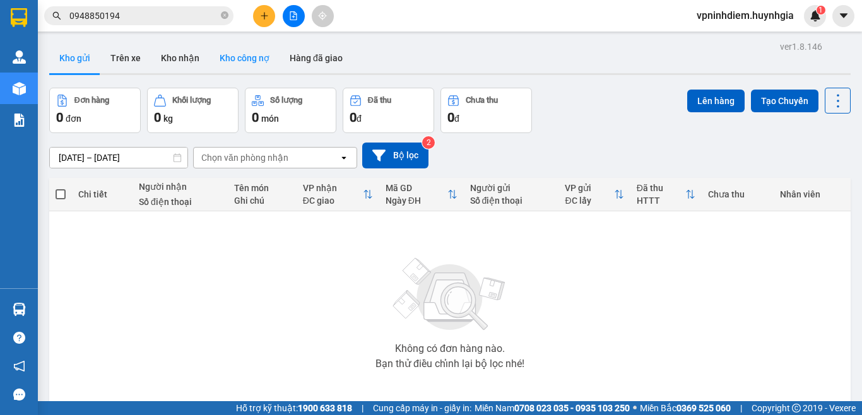
click at [248, 57] on button "Kho công nợ" at bounding box center [245, 58] width 70 height 30
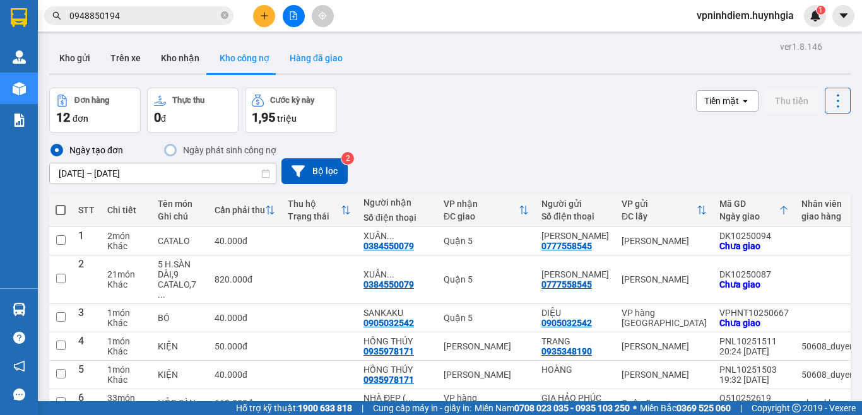
click at [301, 50] on button "Hàng đã giao" at bounding box center [316, 58] width 73 height 30
